Goal: Navigation & Orientation: Find specific page/section

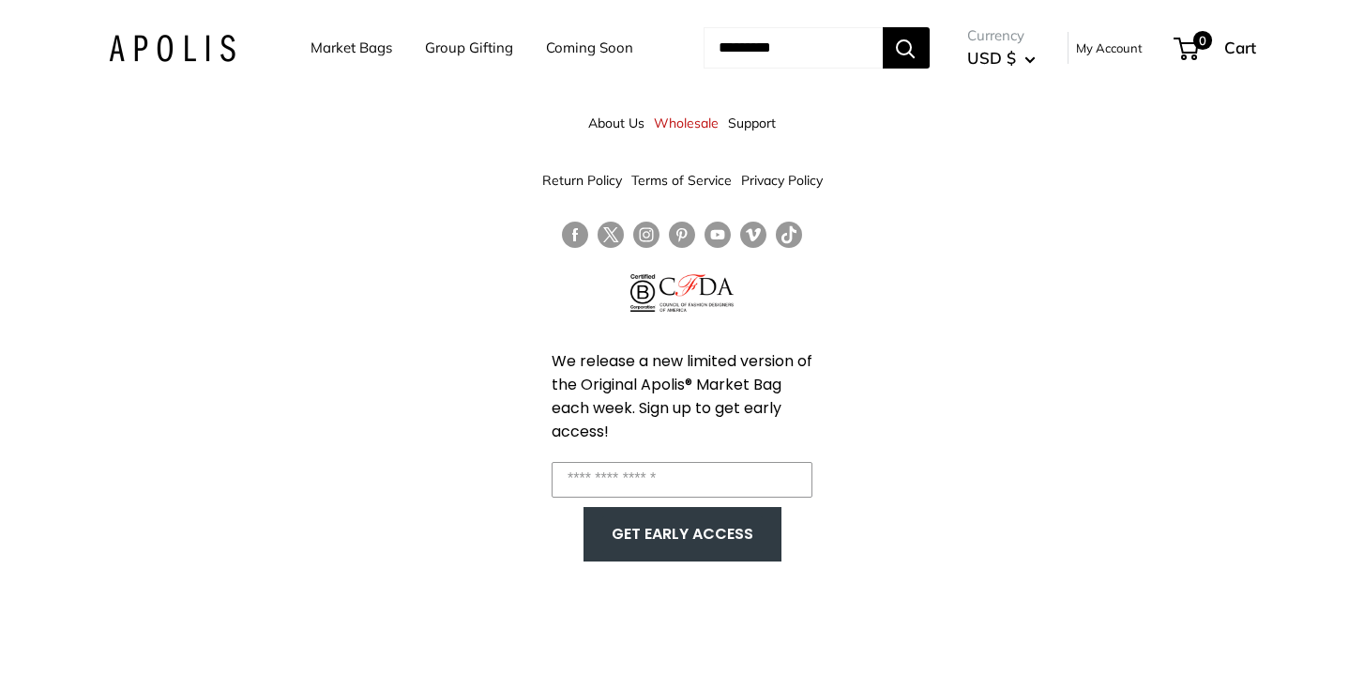
click at [342, 45] on link "Market Bags" at bounding box center [352, 48] width 82 height 26
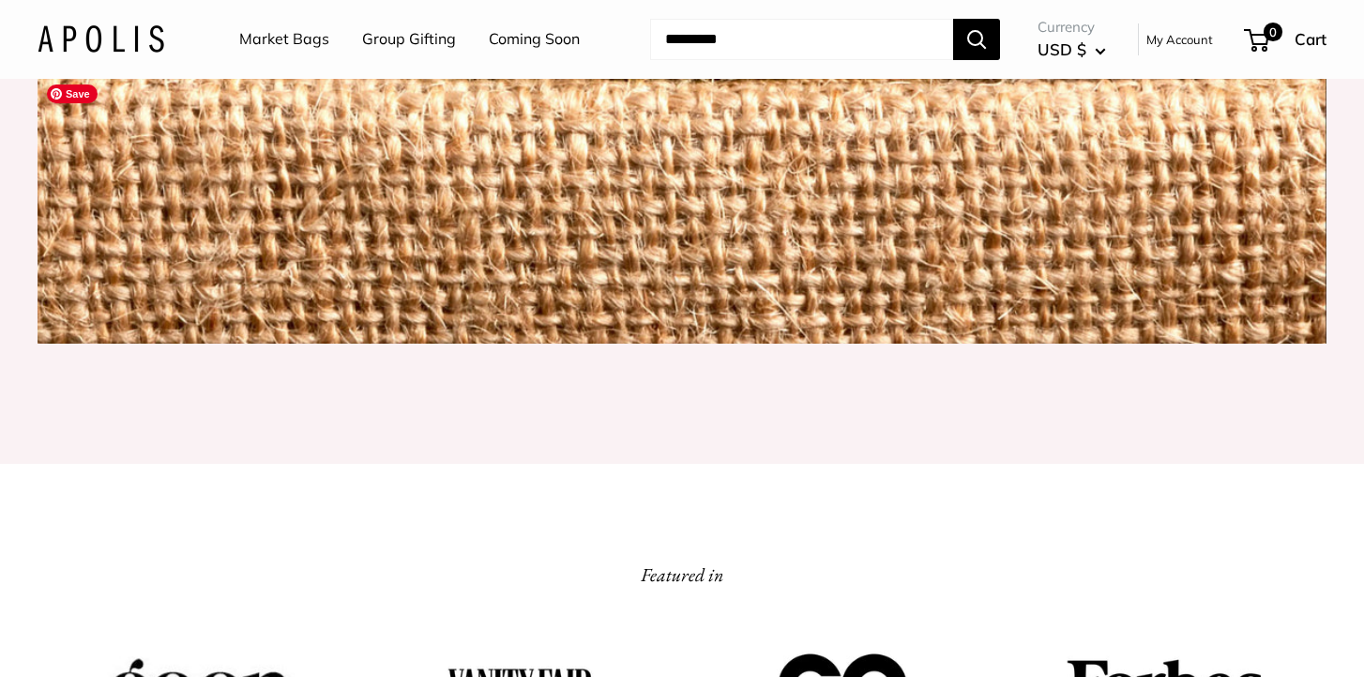
scroll to position [2325, 0]
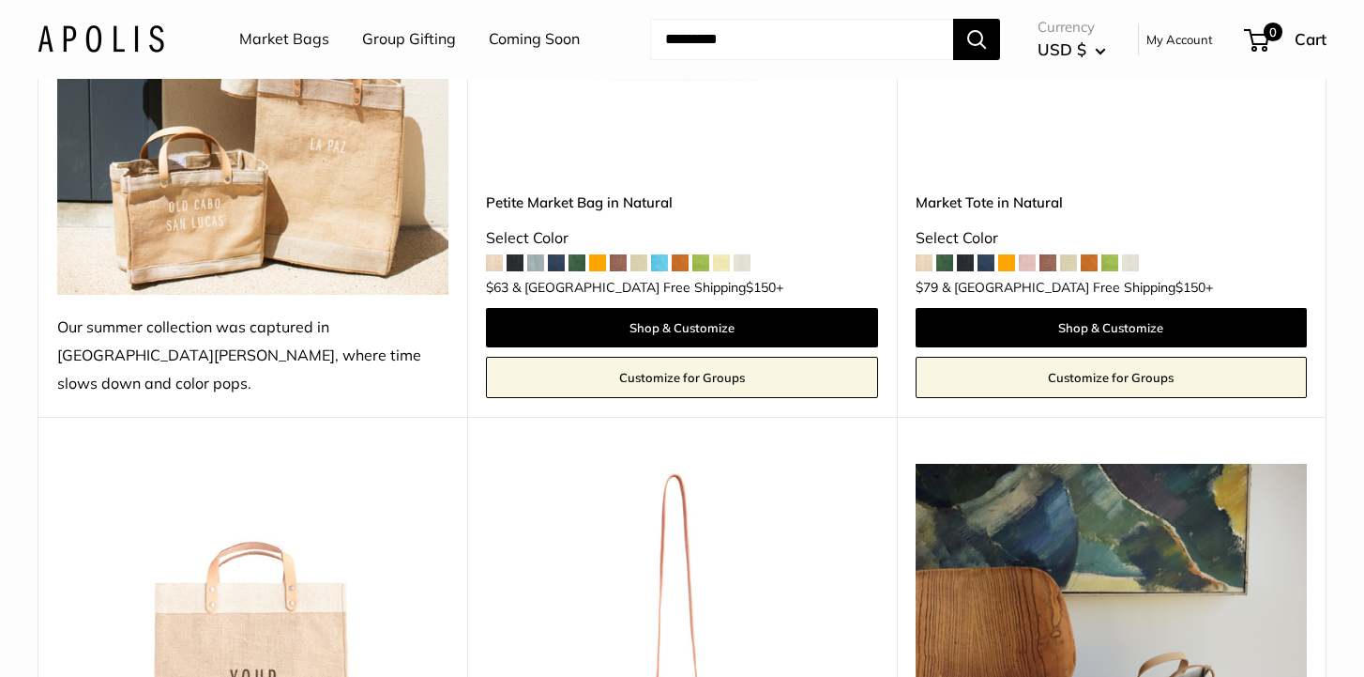
scroll to position [639, 0]
